Goal: Task Accomplishment & Management: Manage account settings

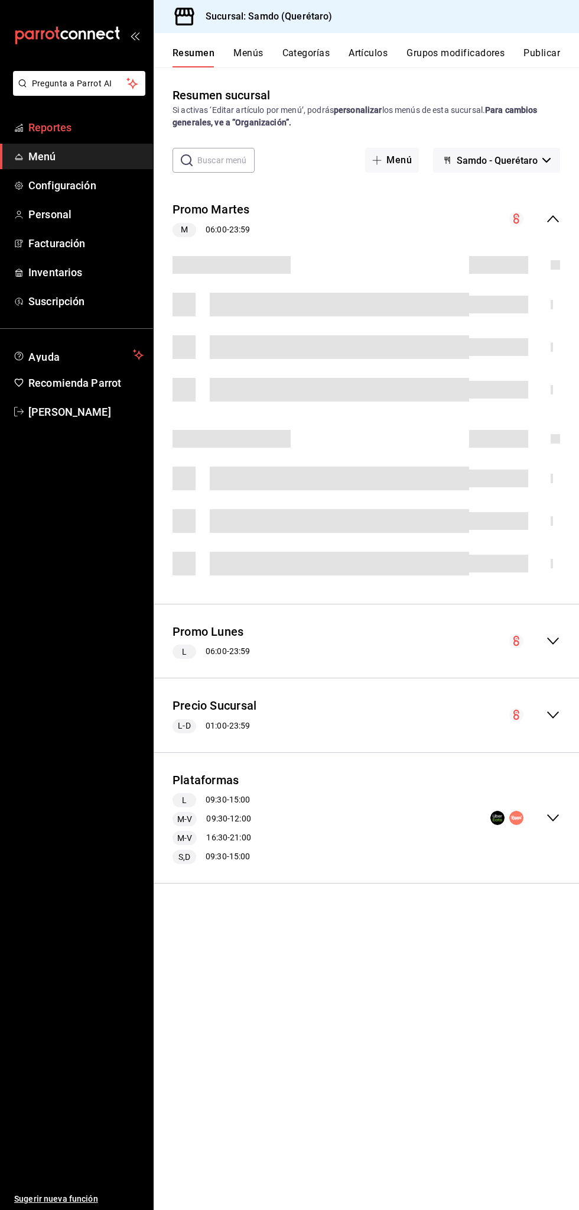
click at [87, 125] on span "Reportes" at bounding box center [85, 127] width 115 height 16
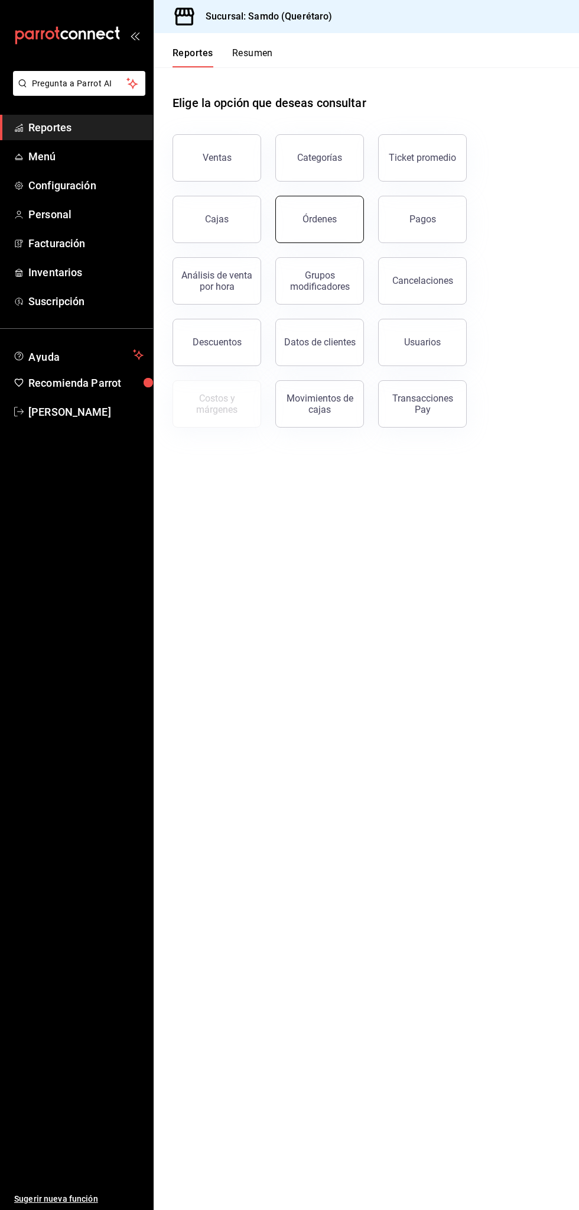
click at [317, 210] on button "Órdenes" at bounding box center [320, 219] width 89 height 47
click at [322, 215] on div "Órdenes" at bounding box center [320, 218] width 34 height 11
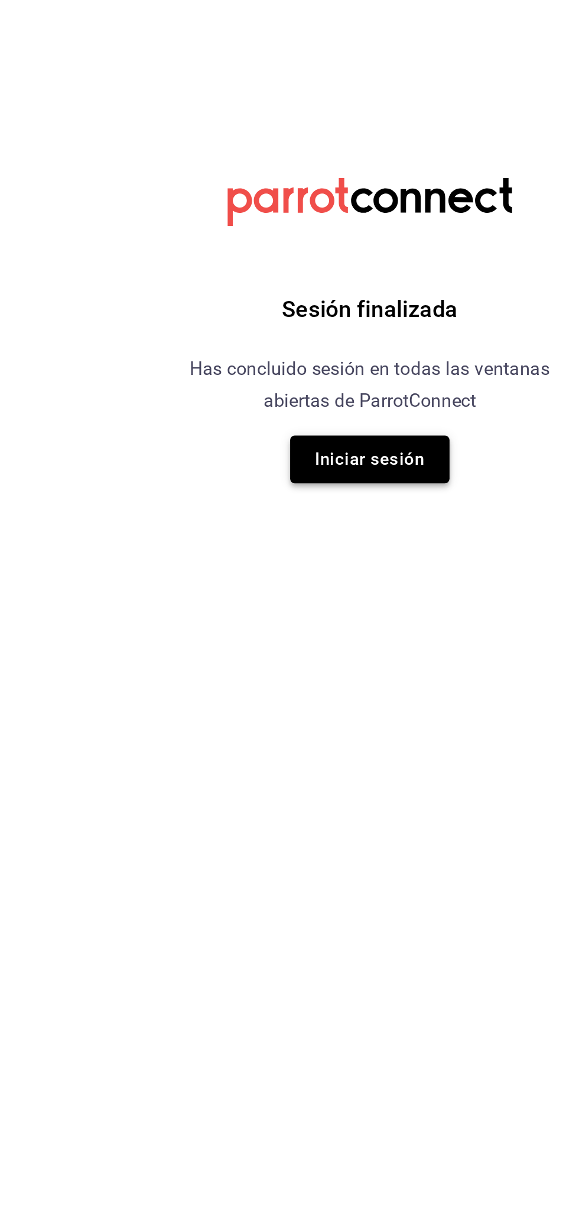
click at [296, 673] on button "Iniciar sesión" at bounding box center [289, 671] width 83 height 25
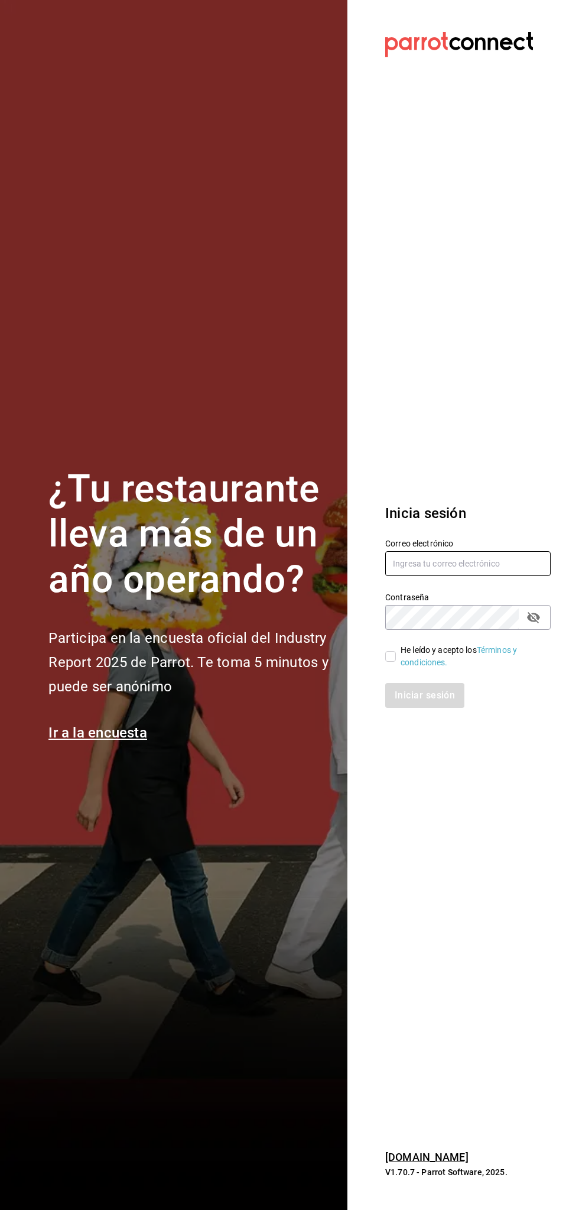
click at [482, 563] on input "text" at bounding box center [468, 563] width 166 height 25
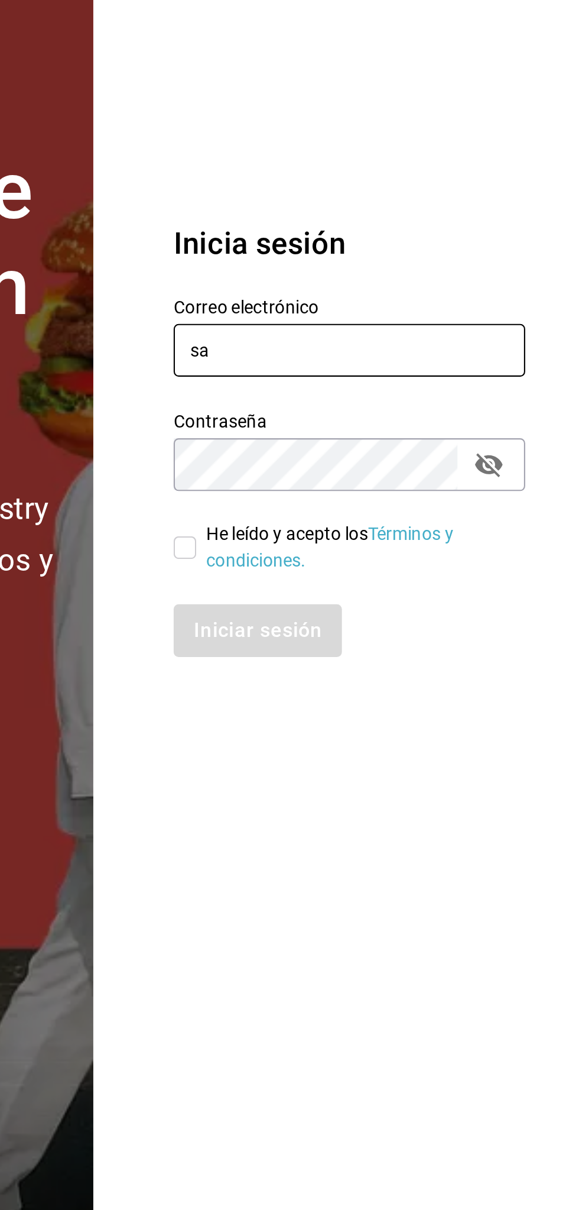
type input "s"
type input "A"
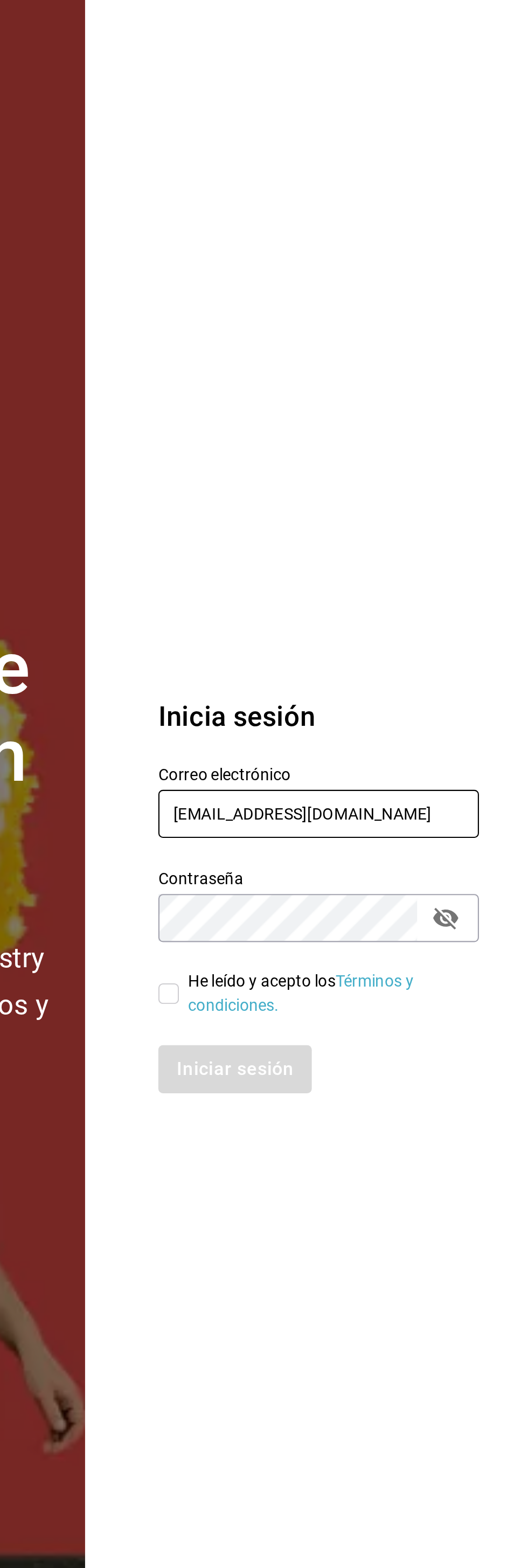
type input "alextelpalo+1@gmail.com"
click at [415, 572] on section "Datos incorrectos. Verifica que tu Correo o Contraseña estén bien escritos. Ini…" at bounding box center [423, 784] width 212 height 1568
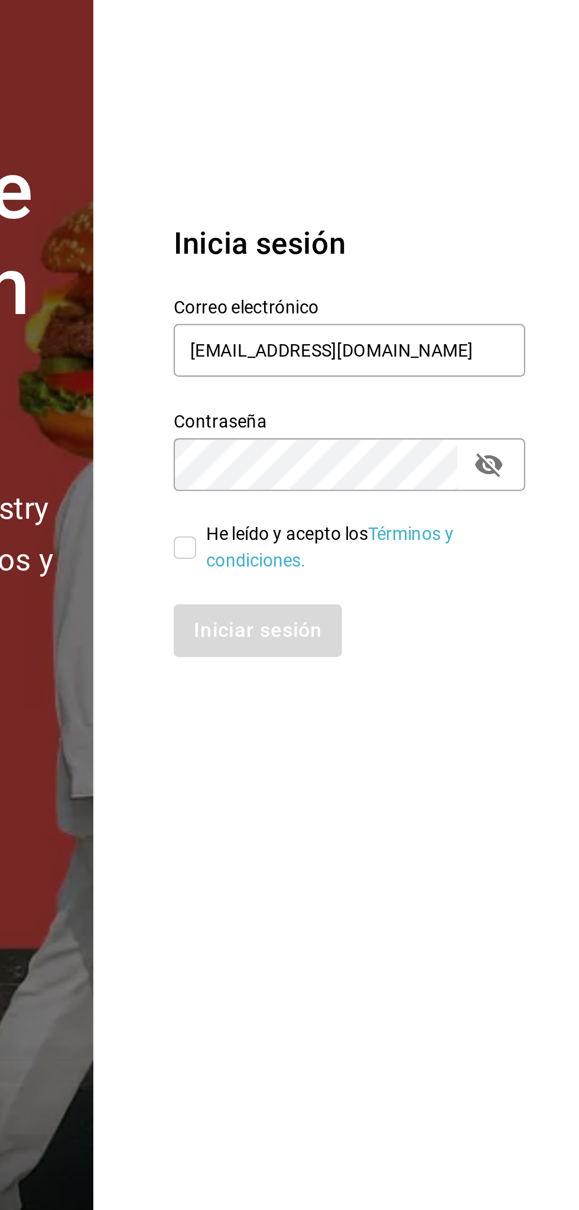
click at [468, 865] on section "Datos incorrectos. Verifica que tu Correo o Contraseña estén bien escritos. Ini…" at bounding box center [464, 605] width 232 height 1210
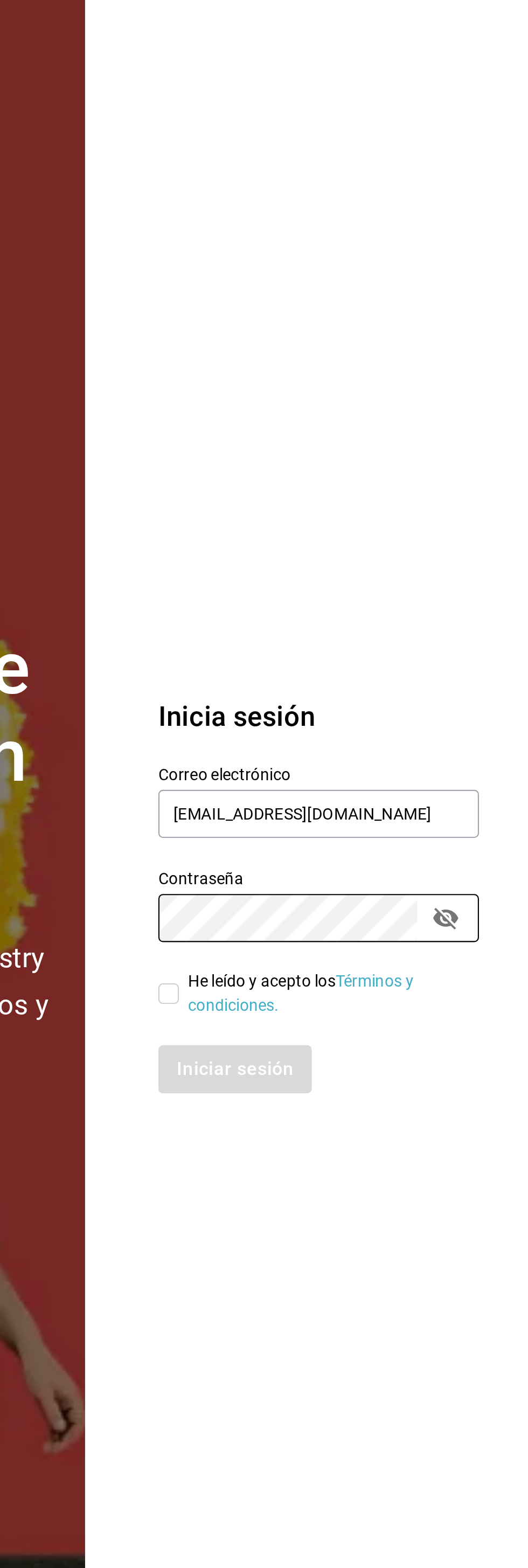
click at [492, 558] on section "Datos incorrectos. Verifica que tu Correo o Contraseña estén bien escritos. Ini…" at bounding box center [423, 784] width 212 height 1568
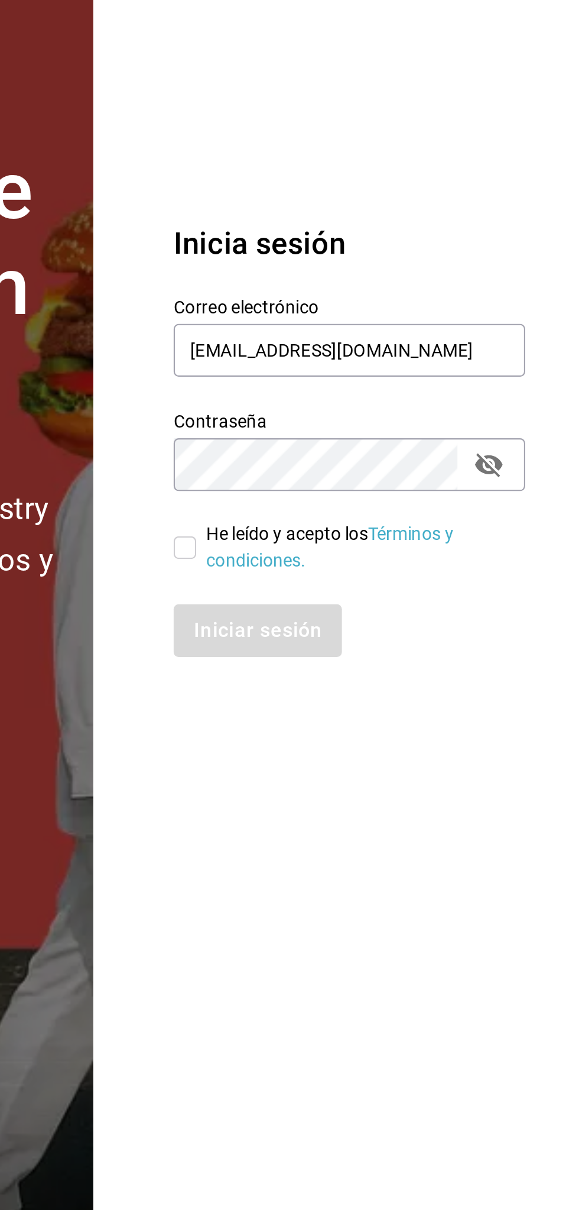
click at [542, 876] on section "Datos incorrectos. Verifica que tu Correo o Contraseña estén bien escritos. Ini…" at bounding box center [464, 605] width 232 height 1210
click at [531, 624] on button "passwordField" at bounding box center [534, 617] width 20 height 20
click at [385, 656] on input "He leído y acepto los Términos y condiciones." at bounding box center [390, 656] width 11 height 11
checkbox input "true"
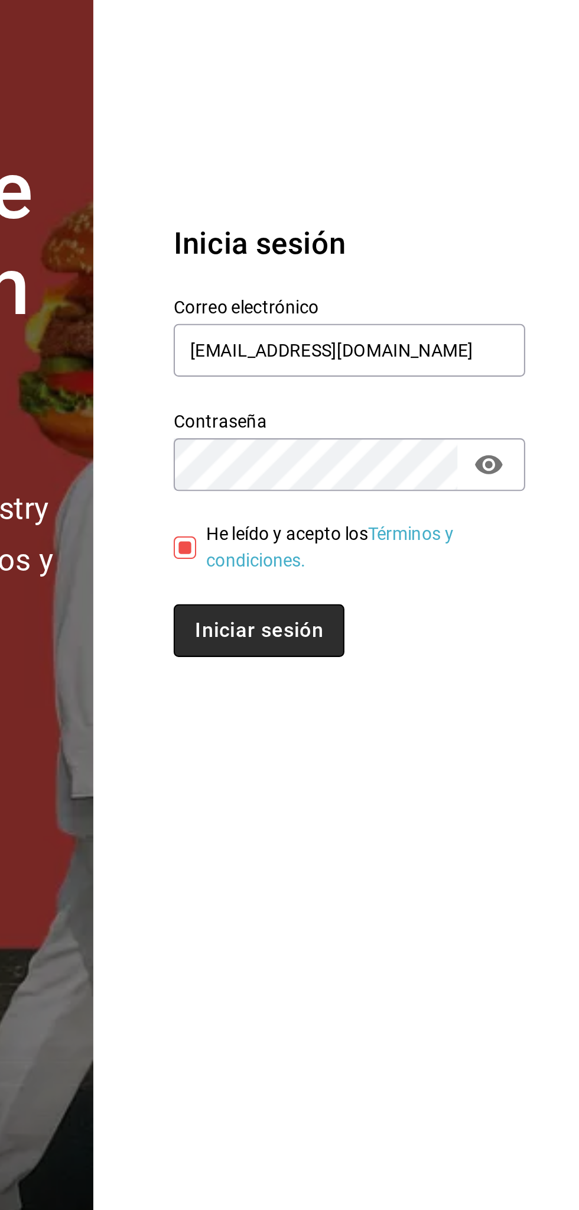
click at [442, 694] on button "Iniciar sesión" at bounding box center [425, 695] width 80 height 25
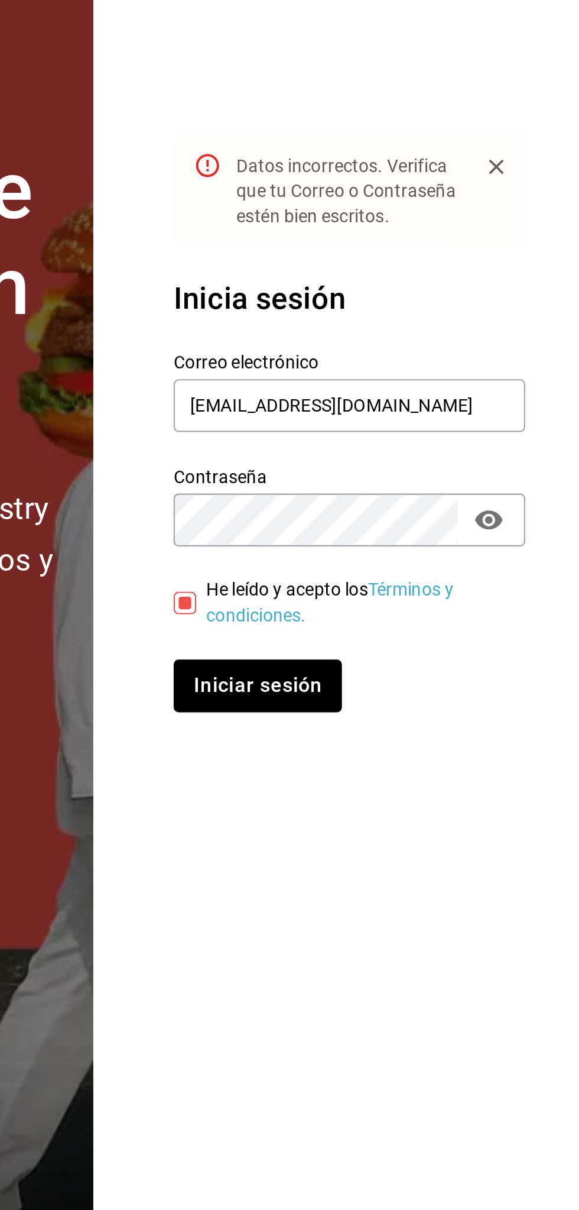
click at [483, 613] on div "Contraseña Contraseña" at bounding box center [461, 630] width 180 height 52
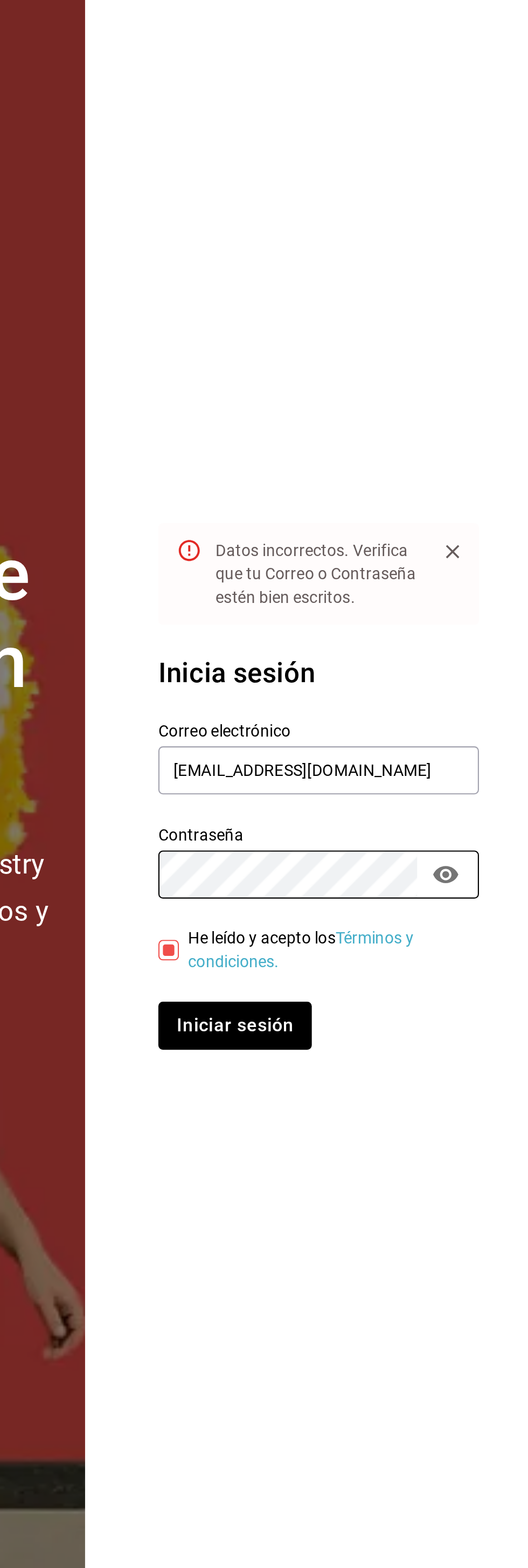
click at [401, 657] on div "Datos incorrectos. Verifica que tu Correo o Contraseña estén bien escritos." at bounding box center [426, 677] width 95 height 41
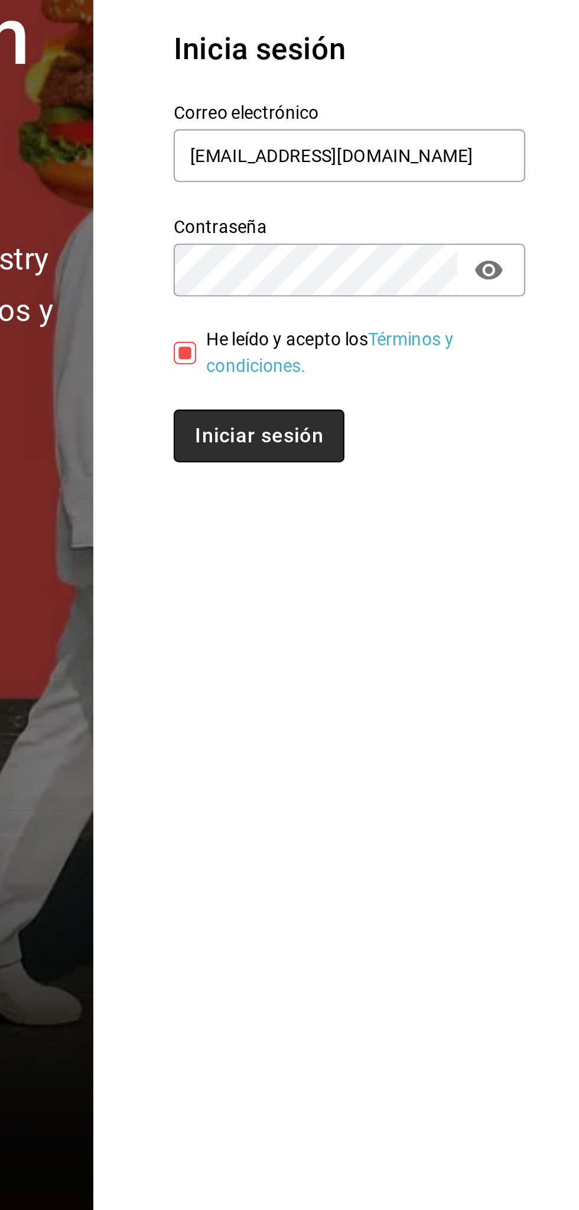
click at [443, 728] on button "Iniciar sesión" at bounding box center [425, 721] width 80 height 25
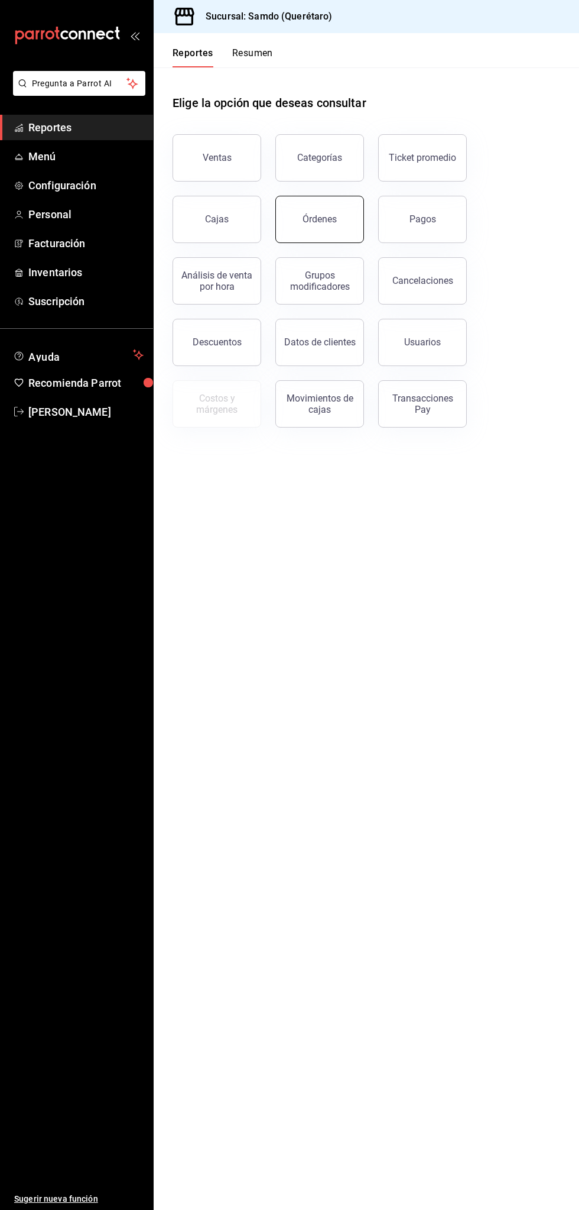
click at [335, 238] on button "Órdenes" at bounding box center [320, 219] width 89 height 47
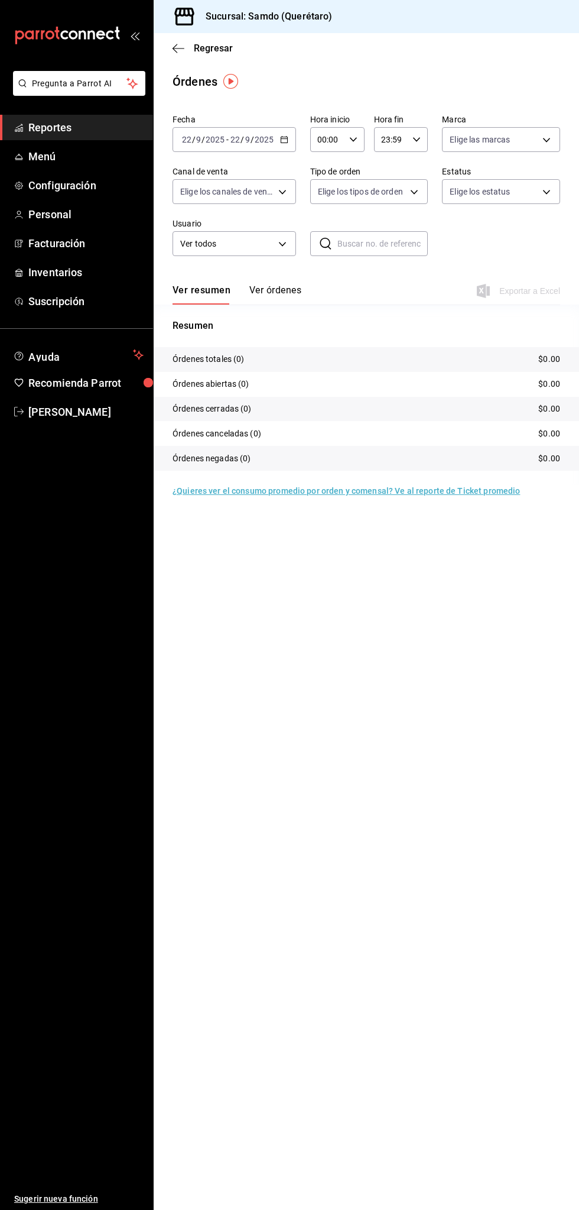
click at [96, 125] on span "Reportes" at bounding box center [85, 127] width 115 height 16
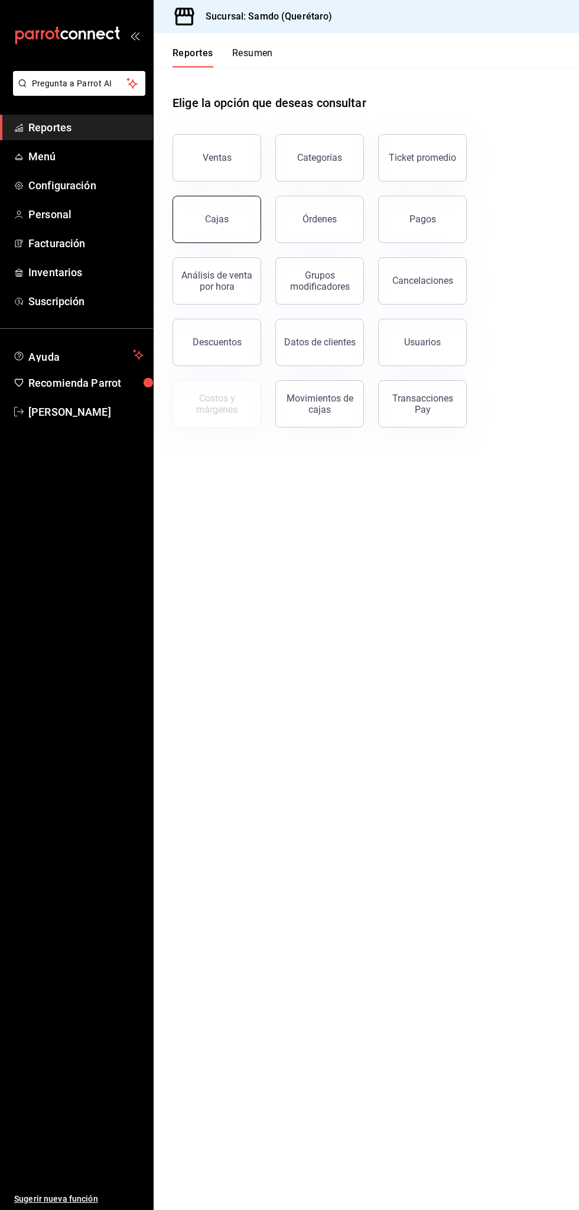
click at [233, 225] on link "Cajas" at bounding box center [217, 219] width 89 height 47
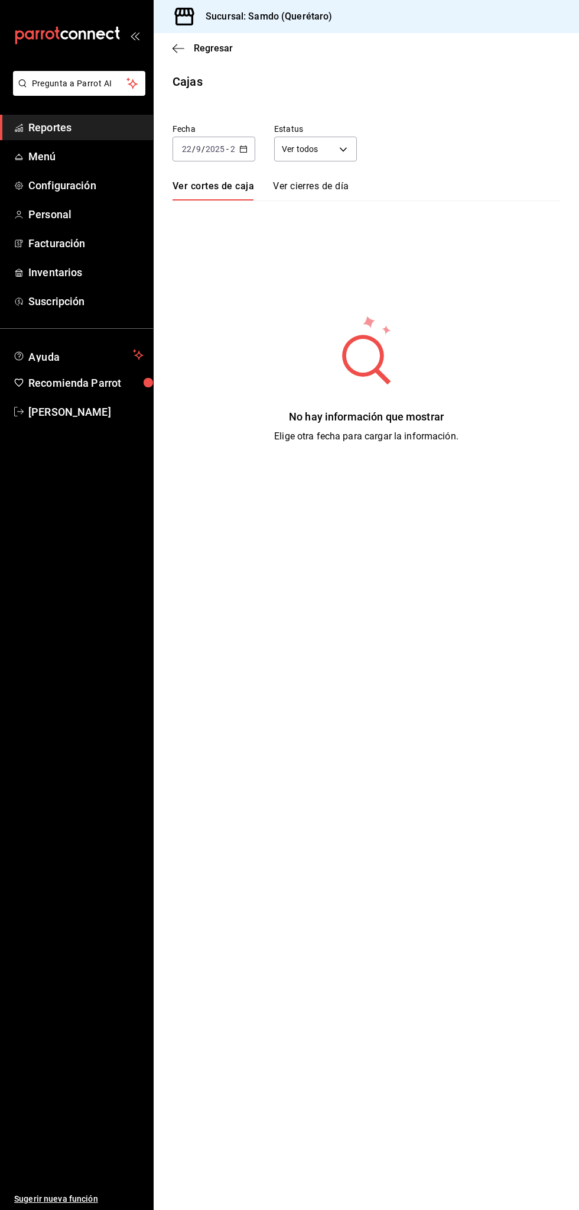
click at [194, 152] on span "/" at bounding box center [194, 148] width 4 height 9
click at [220, 211] on span "Ayer" at bounding box center [214, 211] width 63 height 12
